Goal: Task Accomplishment & Management: Use online tool/utility

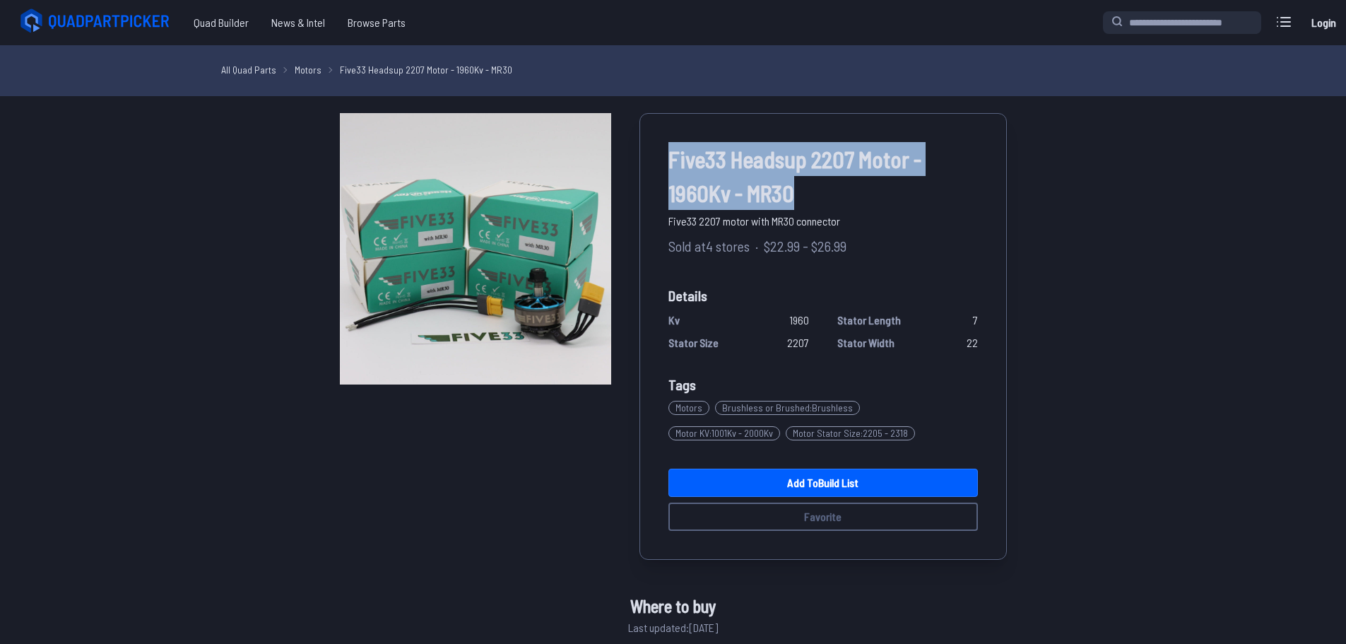
drag, startPoint x: 666, startPoint y: 153, endPoint x: 818, endPoint y: 194, distance: 156.7
click at [818, 194] on div "Five33 Headsup 2207 Motor - 1960Kv - MR30 Five33 2207 motor with MR30 connector…" at bounding box center [823, 336] width 367 height 447
copy span "Five33 Headsup 2207 Motor - 1960Kv - MR30"
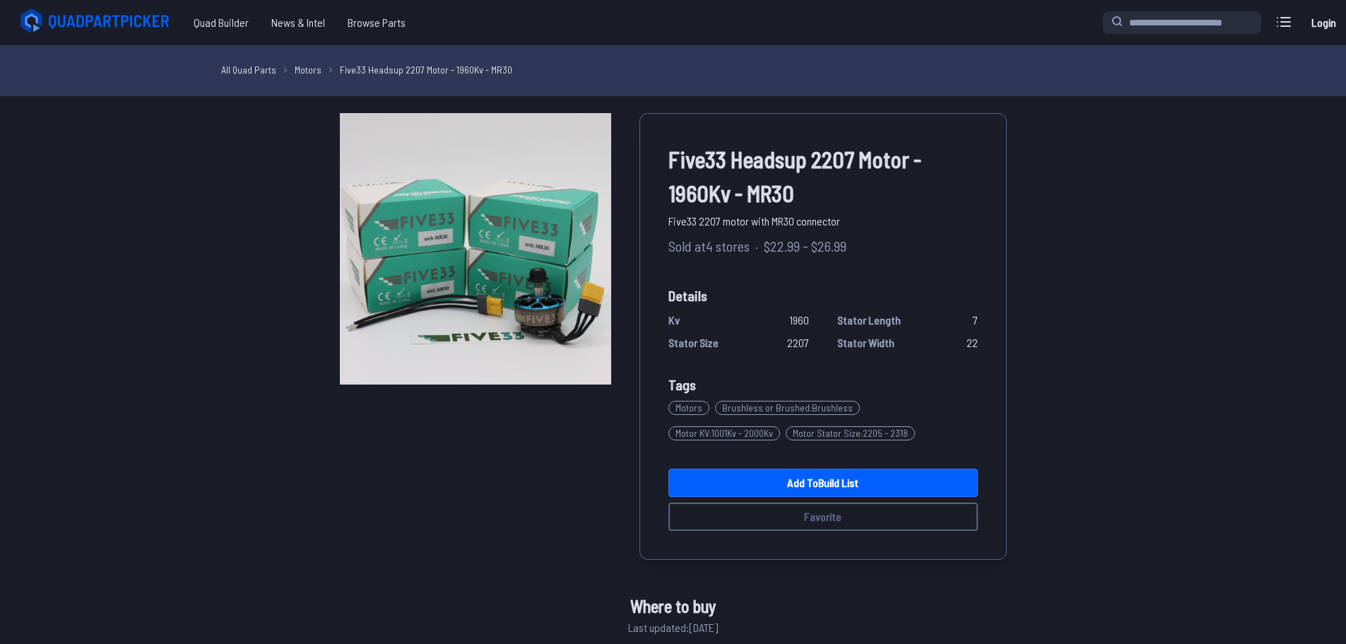
click at [906, 266] on div "Five33 Headsup 2207 Motor - 1960Kv - MR30 Five33 2207 motor with MR30 connector…" at bounding box center [823, 336] width 367 height 447
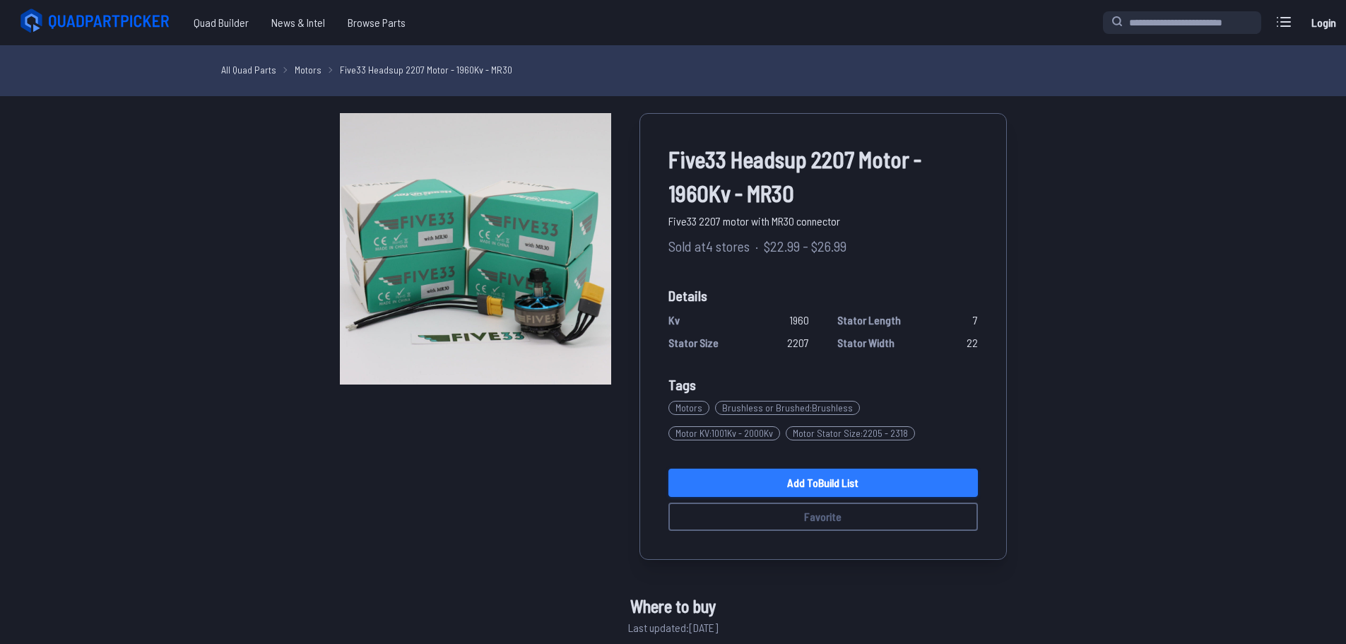
click at [829, 493] on link "Add to Build List" at bounding box center [824, 483] width 310 height 28
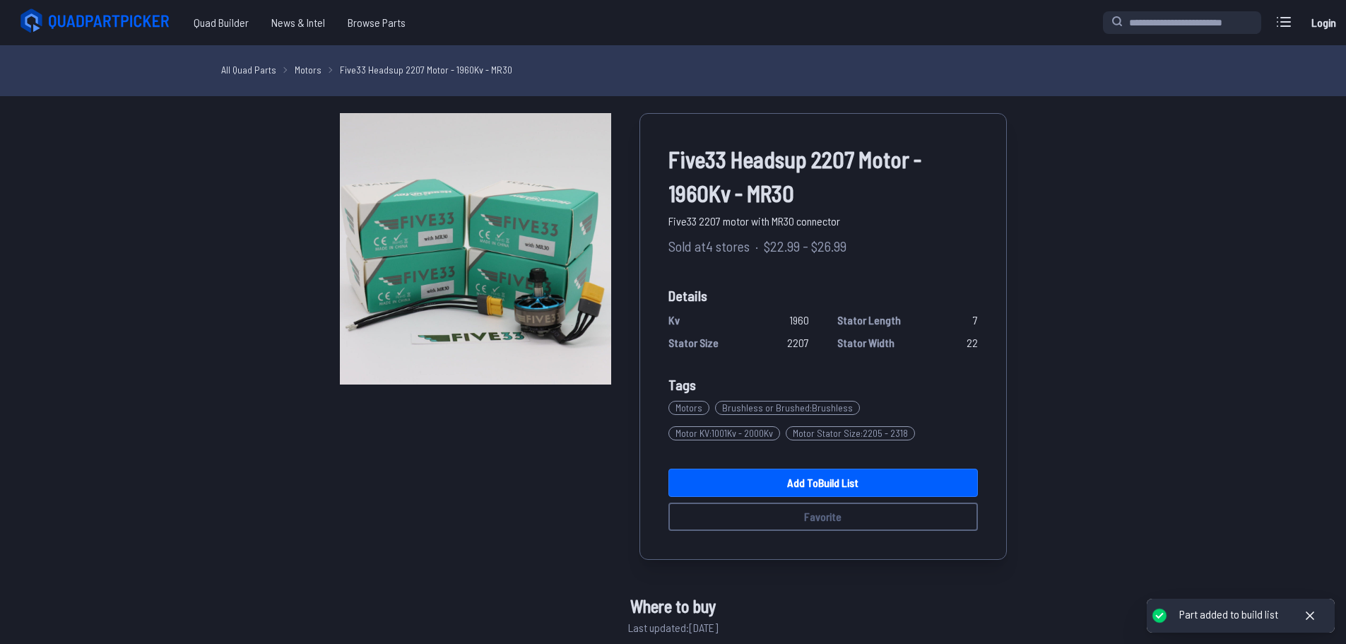
click at [1249, 613] on div "Part added to build list" at bounding box center [1228, 614] width 99 height 15
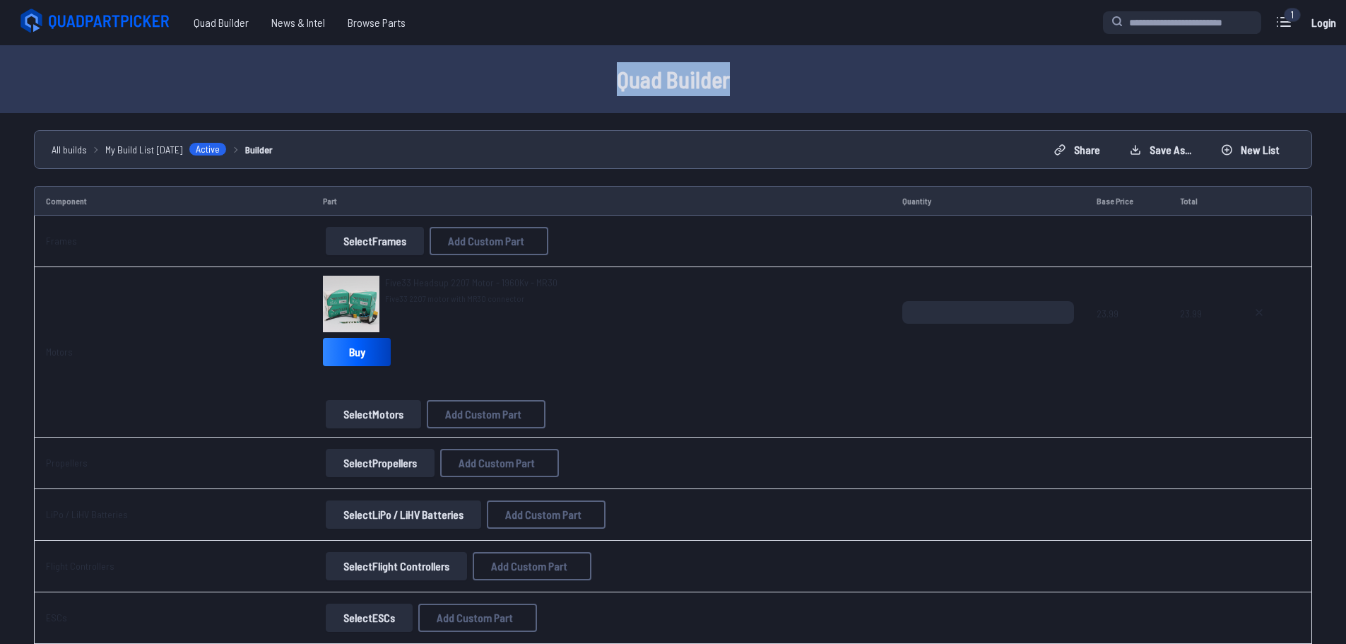
drag, startPoint x: 605, startPoint y: 74, endPoint x: 794, endPoint y: 85, distance: 189.0
click at [789, 84] on h1 "Quad Builder" at bounding box center [673, 79] width 905 height 34
click at [509, 64] on h1 "Quad Builder" at bounding box center [673, 79] width 905 height 34
click at [358, 355] on link "Buy" at bounding box center [357, 352] width 68 height 28
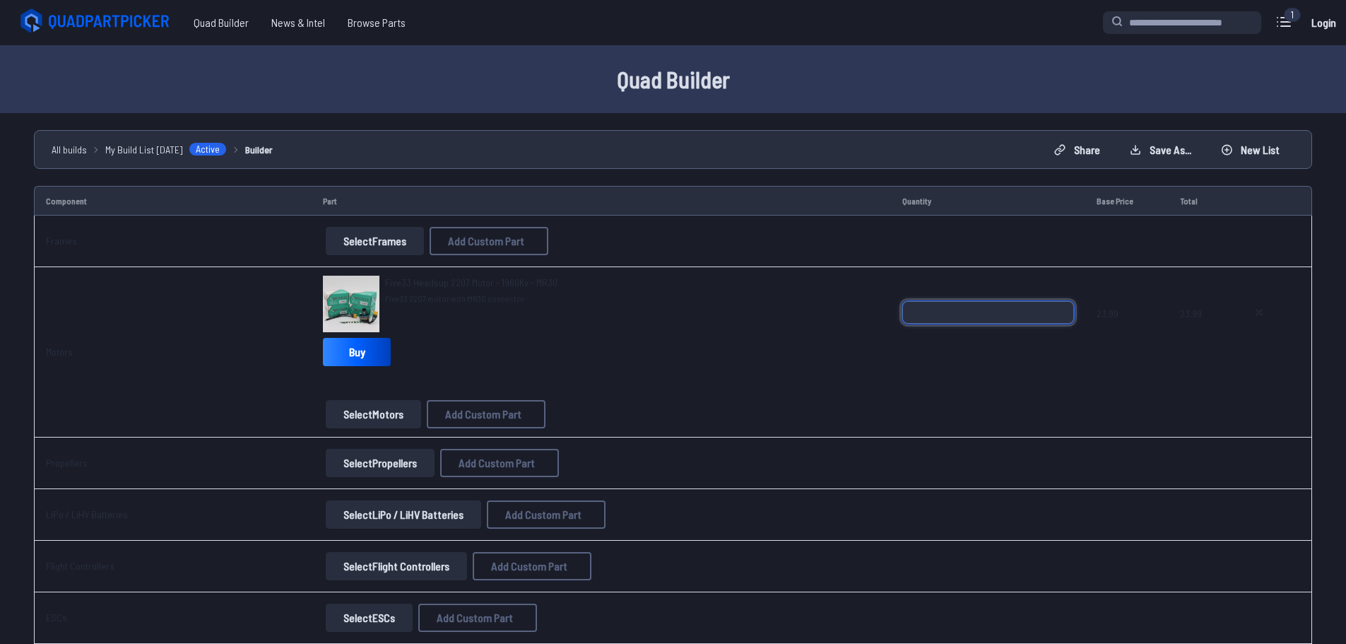
click at [1061, 306] on input "*" at bounding box center [988, 312] width 172 height 23
type input "*"
click at [1061, 306] on input "*" at bounding box center [988, 312] width 172 height 23
click at [1049, 349] on div "*" at bounding box center [988, 335] width 172 height 68
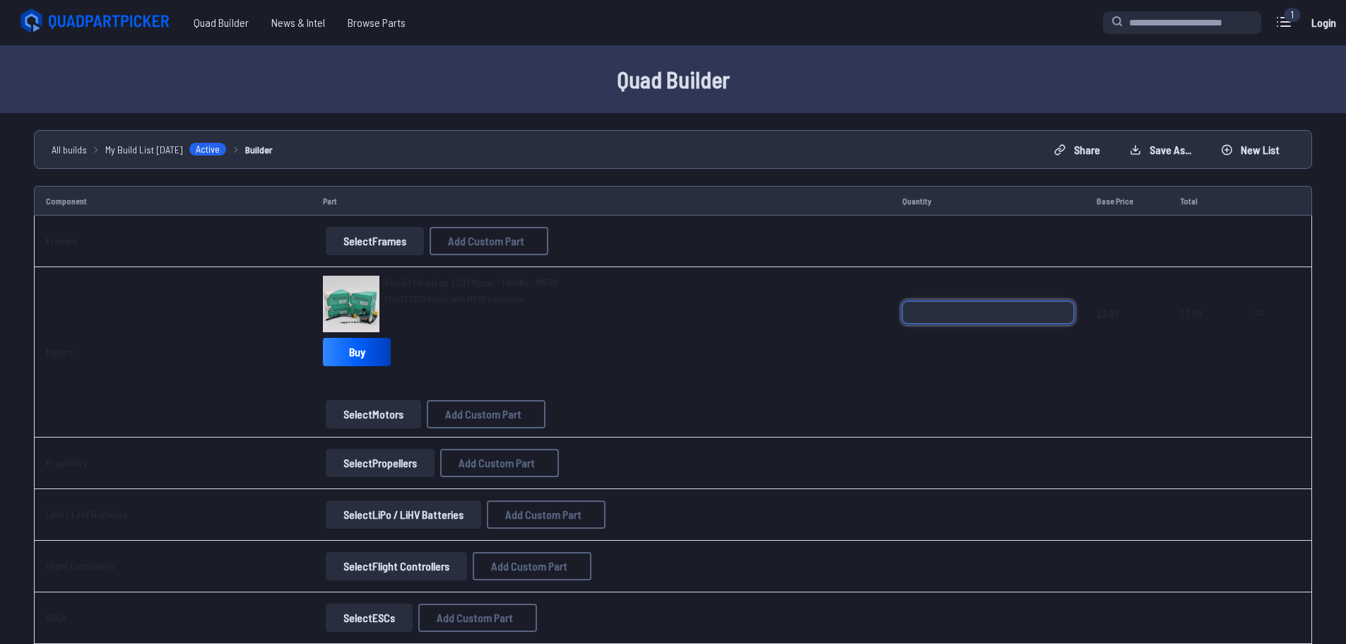
click at [953, 309] on input "*" at bounding box center [988, 312] width 172 height 23
click at [1046, 362] on div "*" at bounding box center [988, 335] width 172 height 68
